Goal: Task Accomplishment & Management: Use online tool/utility

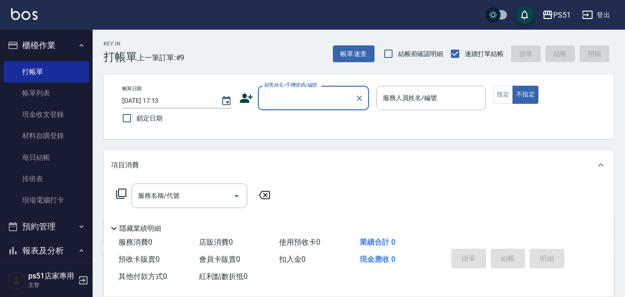
click at [290, 94] on input "顧客姓名/手機號碼/編號" at bounding box center [306, 98] width 89 height 16
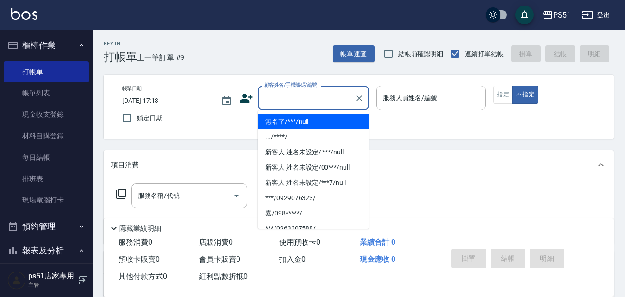
click at [297, 119] on li "無名字/***/null" at bounding box center [313, 121] width 111 height 15
type input "無名字/***/null"
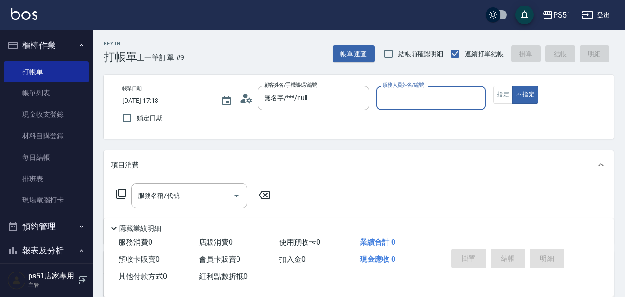
click at [405, 96] on input "服務人員姓名/編號" at bounding box center [431, 98] width 101 height 16
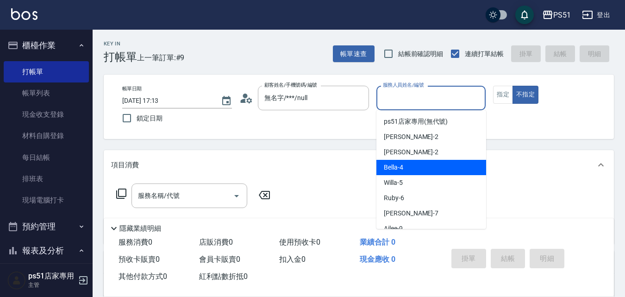
click at [388, 167] on span "Bella -4" at bounding box center [393, 168] width 19 height 10
type input "Bella-4"
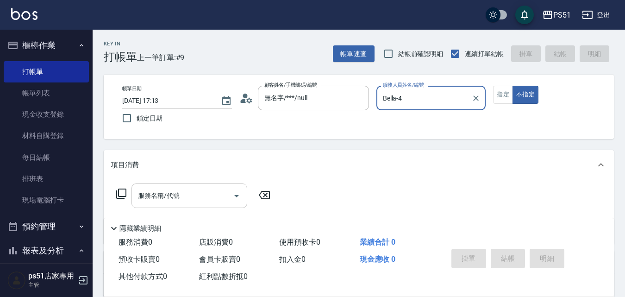
click at [219, 191] on input "服務名稱/代號" at bounding box center [183, 196] width 94 height 16
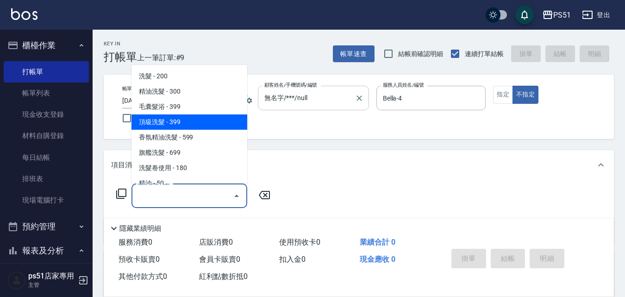
click at [352, 101] on div "無名字/***/null 顧客姓名/手機號碼/編號" at bounding box center [313, 98] width 111 height 25
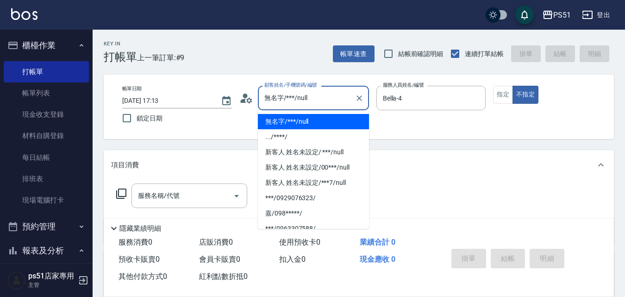
click at [352, 101] on div "無名字/***/null 顧客姓名/手機號碼/編號" at bounding box center [313, 98] width 111 height 25
click at [355, 99] on icon "Clear" at bounding box center [359, 98] width 9 height 9
click at [331, 107] on div "顧客姓名/手機號碼/編號" at bounding box center [313, 98] width 111 height 25
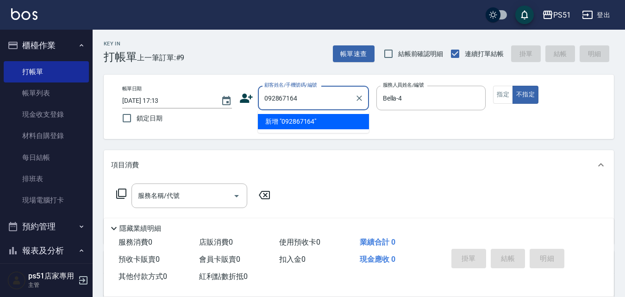
type input "0928671640"
click at [359, 97] on icon "Clear" at bounding box center [359, 98] width 9 height 9
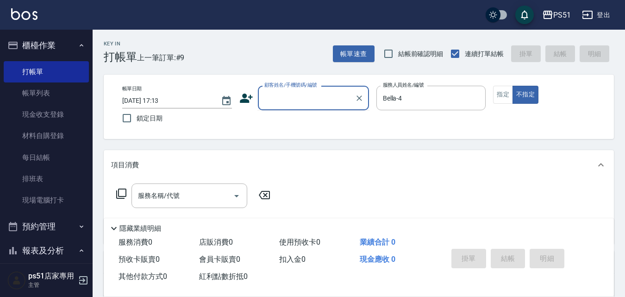
click at [331, 99] on input "顧客姓名/手機號碼/編號" at bounding box center [306, 98] width 89 height 16
click at [315, 108] on div "顧客姓名/手機號碼/編號" at bounding box center [313, 98] width 111 height 25
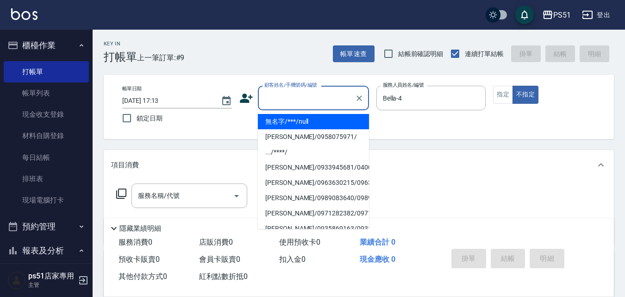
click at [294, 126] on li "無名字/***/null" at bounding box center [313, 121] width 111 height 15
type input "無名字/***/null"
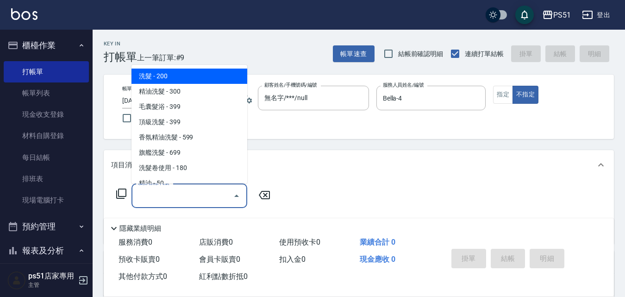
click at [202, 192] on input "服務名稱/代號" at bounding box center [183, 196] width 94 height 16
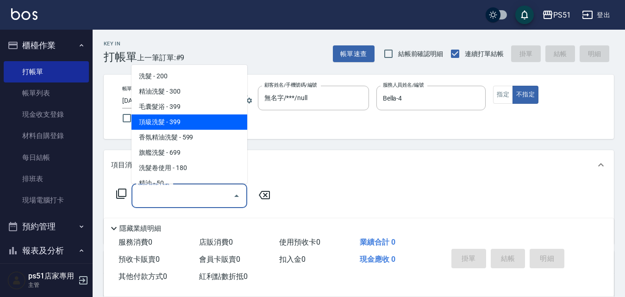
scroll to position [216, 0]
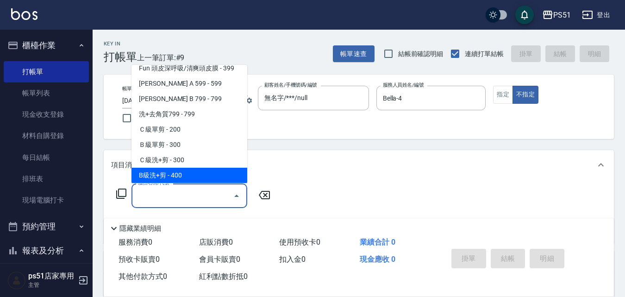
click at [192, 170] on span "B級洗+剪 - 400" at bounding box center [189, 175] width 116 height 15
type input "B級洗+剪(204)"
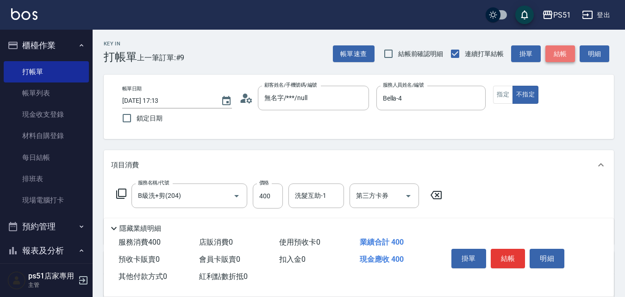
click at [561, 52] on button "結帳" at bounding box center [560, 53] width 30 height 17
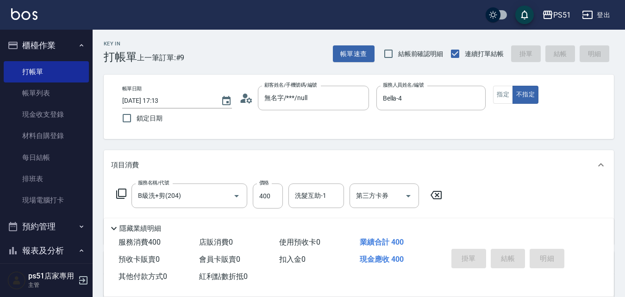
type input "[DATE] 18:16"
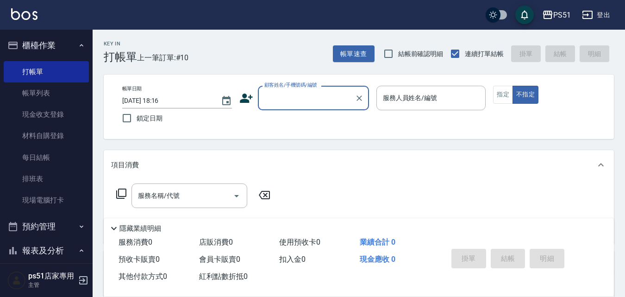
click at [27, 228] on button "預約管理" at bounding box center [46, 226] width 85 height 24
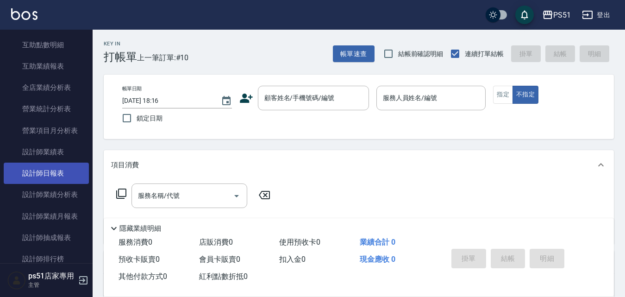
scroll to position [0, 0]
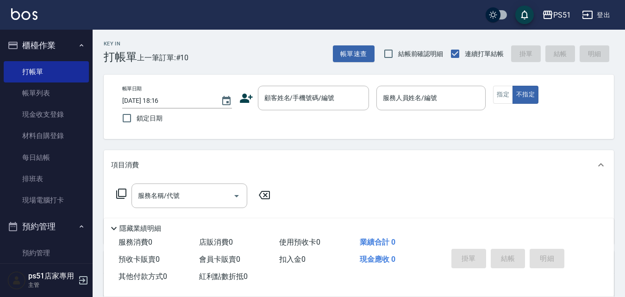
click at [40, 228] on button "預約管理" at bounding box center [46, 226] width 85 height 24
click at [78, 43] on icon "button" at bounding box center [81, 45] width 7 height 7
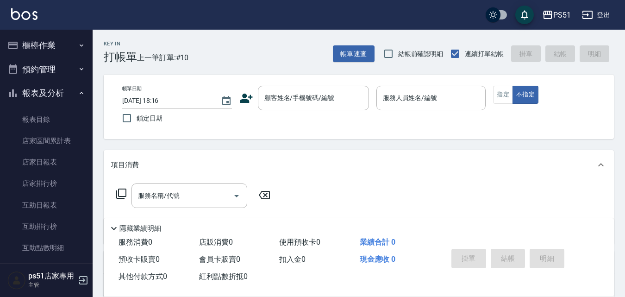
click at [75, 37] on button "櫃檯作業" at bounding box center [46, 45] width 85 height 24
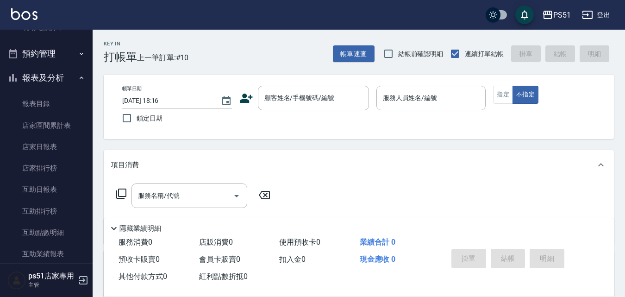
scroll to position [216, 0]
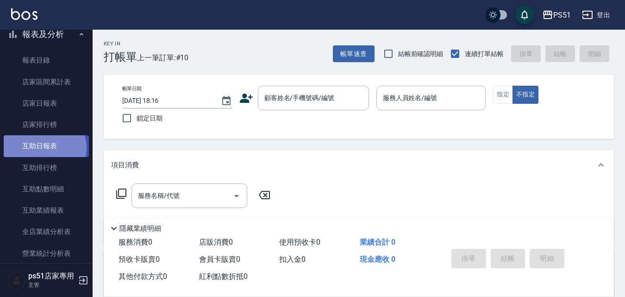
click at [44, 148] on link "互助日報表" at bounding box center [46, 145] width 85 height 21
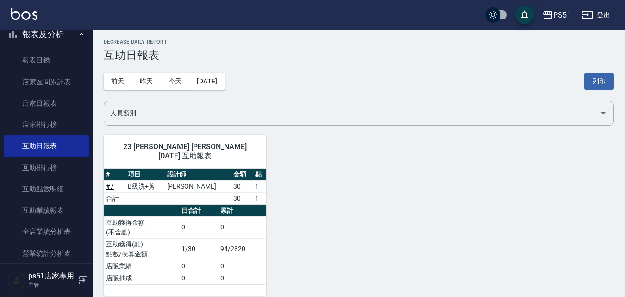
scroll to position [2, 0]
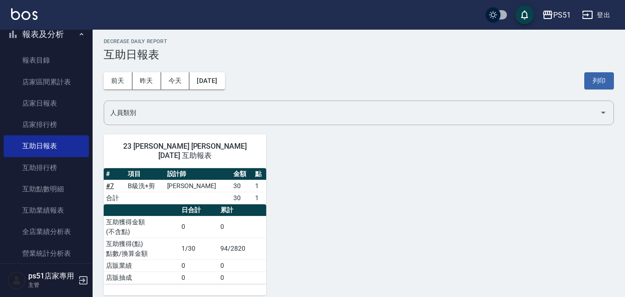
click at [240, 238] on td "94/2820" at bounding box center [242, 249] width 48 height 22
click at [266, 244] on td "94/2820" at bounding box center [242, 249] width 48 height 22
drag, startPoint x: 219, startPoint y: 238, endPoint x: 243, endPoint y: 235, distance: 24.3
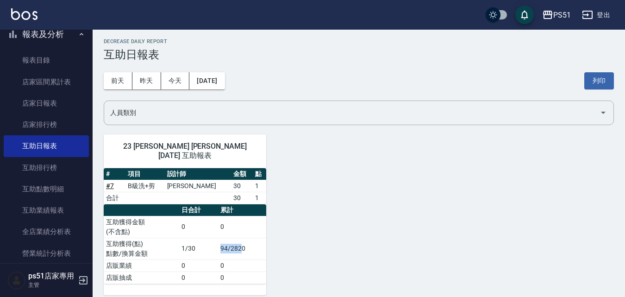
click at [243, 238] on td "94/2820" at bounding box center [242, 249] width 48 height 22
click at [252, 240] on td "94/2820" at bounding box center [242, 249] width 48 height 22
drag, startPoint x: 252, startPoint y: 240, endPoint x: 218, endPoint y: 239, distance: 34.7
click at [218, 239] on tr "互助獲得(點) 點數/換算金額 1/30 94/2820" at bounding box center [185, 249] width 163 height 22
click at [218, 239] on td "1/30" at bounding box center [198, 249] width 39 height 22
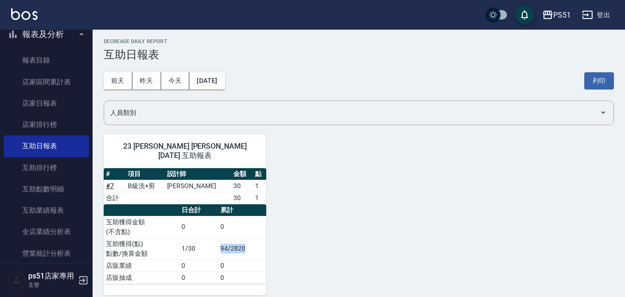
drag, startPoint x: 218, startPoint y: 239, endPoint x: 255, endPoint y: 239, distance: 37.5
click at [255, 239] on tr "互助獲得(點) 點數/換算金額 1/30 94/2820" at bounding box center [185, 249] width 163 height 22
click at [255, 239] on td "94/2820" at bounding box center [242, 249] width 48 height 22
click at [165, 238] on tr "互助獲得(點) 點數/換算金額 1/30 94/2820" at bounding box center [185, 249] width 163 height 22
click at [165, 238] on td "互助獲得(點) 點數/換算金額" at bounding box center [141, 249] width 75 height 22
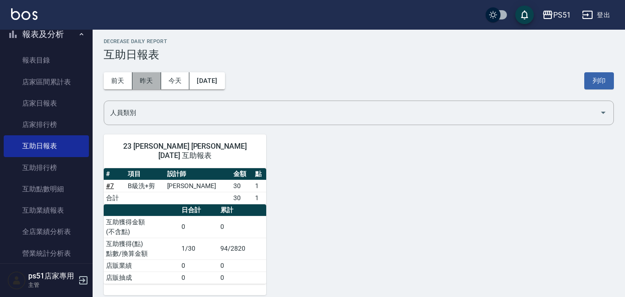
click at [147, 78] on button "昨天" at bounding box center [146, 80] width 29 height 17
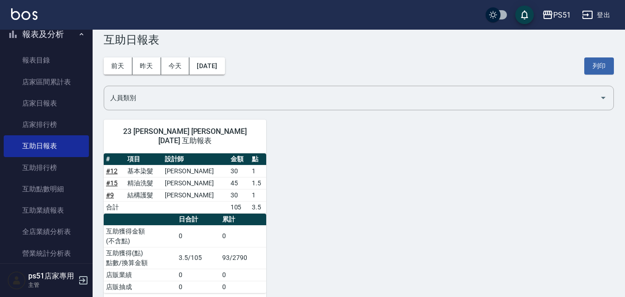
scroll to position [26, 0]
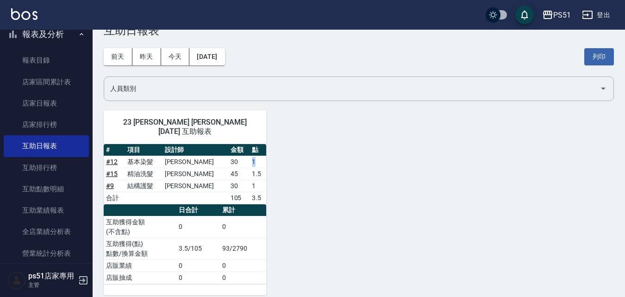
drag, startPoint x: 257, startPoint y: 150, endPoint x: 249, endPoint y: 152, distance: 8.3
click at [250, 156] on td "1" at bounding box center [258, 162] width 17 height 12
click at [156, 156] on td "基本染髮" at bounding box center [143, 162] width 37 height 12
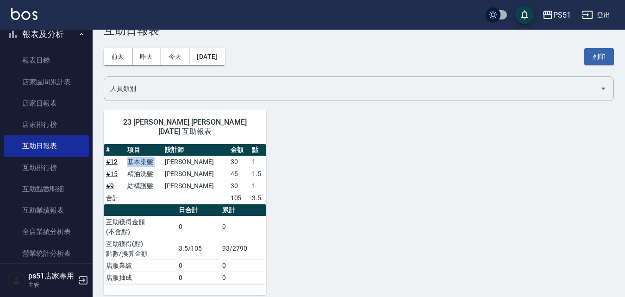
click at [156, 156] on td "基本染髮" at bounding box center [143, 162] width 37 height 12
click at [155, 168] on td "精油洗髮" at bounding box center [143, 174] width 37 height 12
click at [150, 180] on td "結構護髮" at bounding box center [143, 186] width 37 height 12
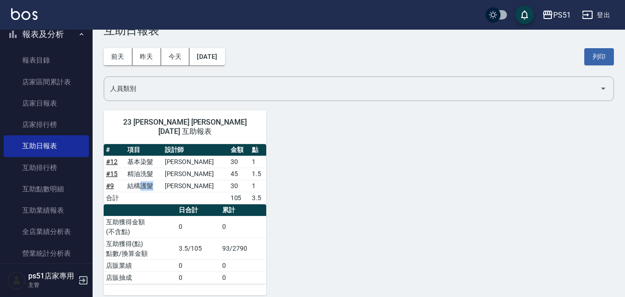
click at [150, 180] on td "結構護髮" at bounding box center [143, 186] width 37 height 12
click at [151, 181] on td "結構護髮" at bounding box center [143, 186] width 37 height 12
drag, startPoint x: 165, startPoint y: 177, endPoint x: 133, endPoint y: 179, distance: 32.5
click at [133, 180] on td "結構護髮" at bounding box center [143, 186] width 37 height 12
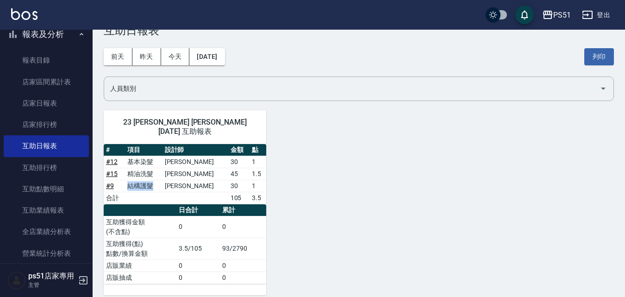
click at [133, 180] on td "結構護髮" at bounding box center [143, 186] width 37 height 12
drag, startPoint x: 133, startPoint y: 179, endPoint x: 170, endPoint y: 173, distance: 38.1
click at [162, 180] on td "結構護髮" at bounding box center [143, 186] width 37 height 12
drag, startPoint x: 162, startPoint y: 180, endPoint x: 136, endPoint y: 181, distance: 25.9
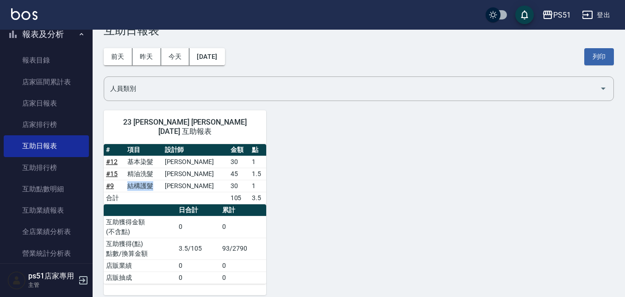
click at [136, 181] on td "結構護髮" at bounding box center [143, 186] width 37 height 12
drag, startPoint x: 135, startPoint y: 175, endPoint x: 205, endPoint y: 198, distance: 73.2
click at [205, 198] on div "# 項目 設計師 金額 點 # 12 基本染髮 [PERSON_NAME] 30 1 # 15 精油洗髮 [PERSON_NAME] 45 1.5 # 9 結…" at bounding box center [185, 214] width 163 height 140
click at [190, 204] on th "日合計" at bounding box center [198, 210] width 44 height 12
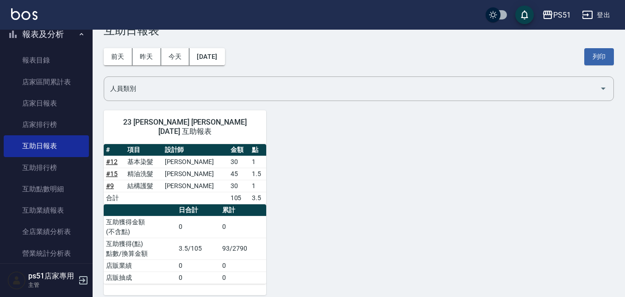
click at [250, 168] on td "1.5" at bounding box center [258, 174] width 17 height 12
click at [250, 169] on td "1.5" at bounding box center [258, 174] width 17 height 12
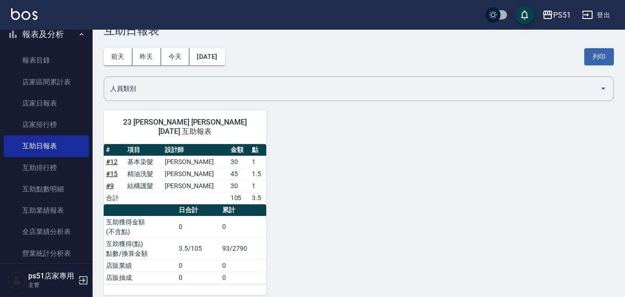
click at [250, 180] on td "1" at bounding box center [258, 186] width 17 height 12
click at [250, 181] on td "1" at bounding box center [258, 186] width 17 height 12
click at [250, 192] on td "3.5" at bounding box center [258, 198] width 17 height 12
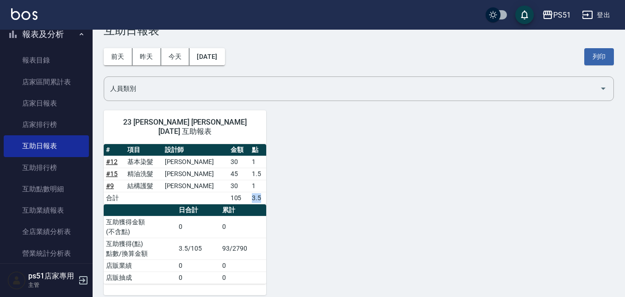
click at [250, 192] on td "3.5" at bounding box center [258, 198] width 17 height 12
